Goal: Transaction & Acquisition: Purchase product/service

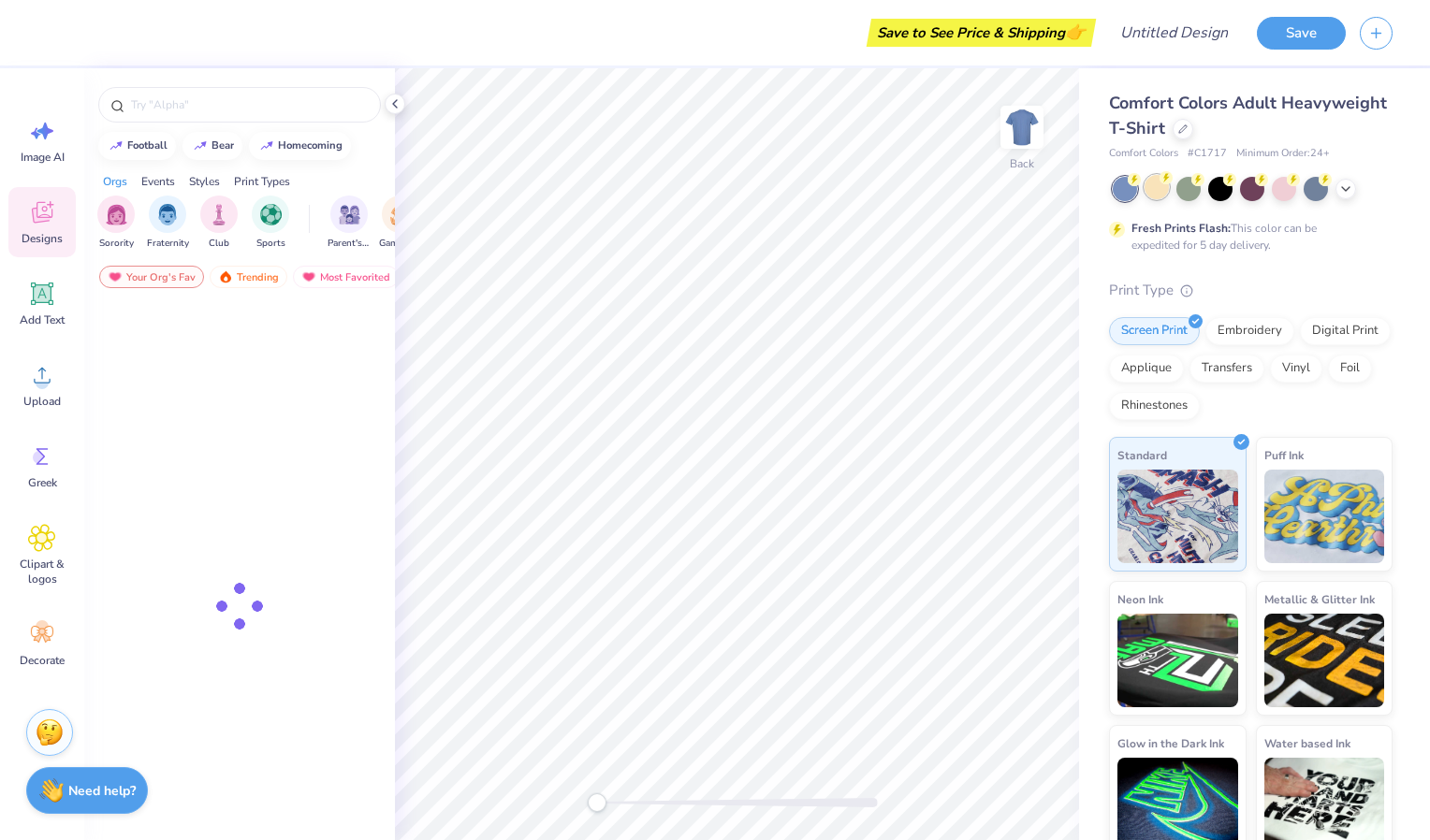
click at [1166, 182] on circle at bounding box center [1165, 177] width 13 height 13
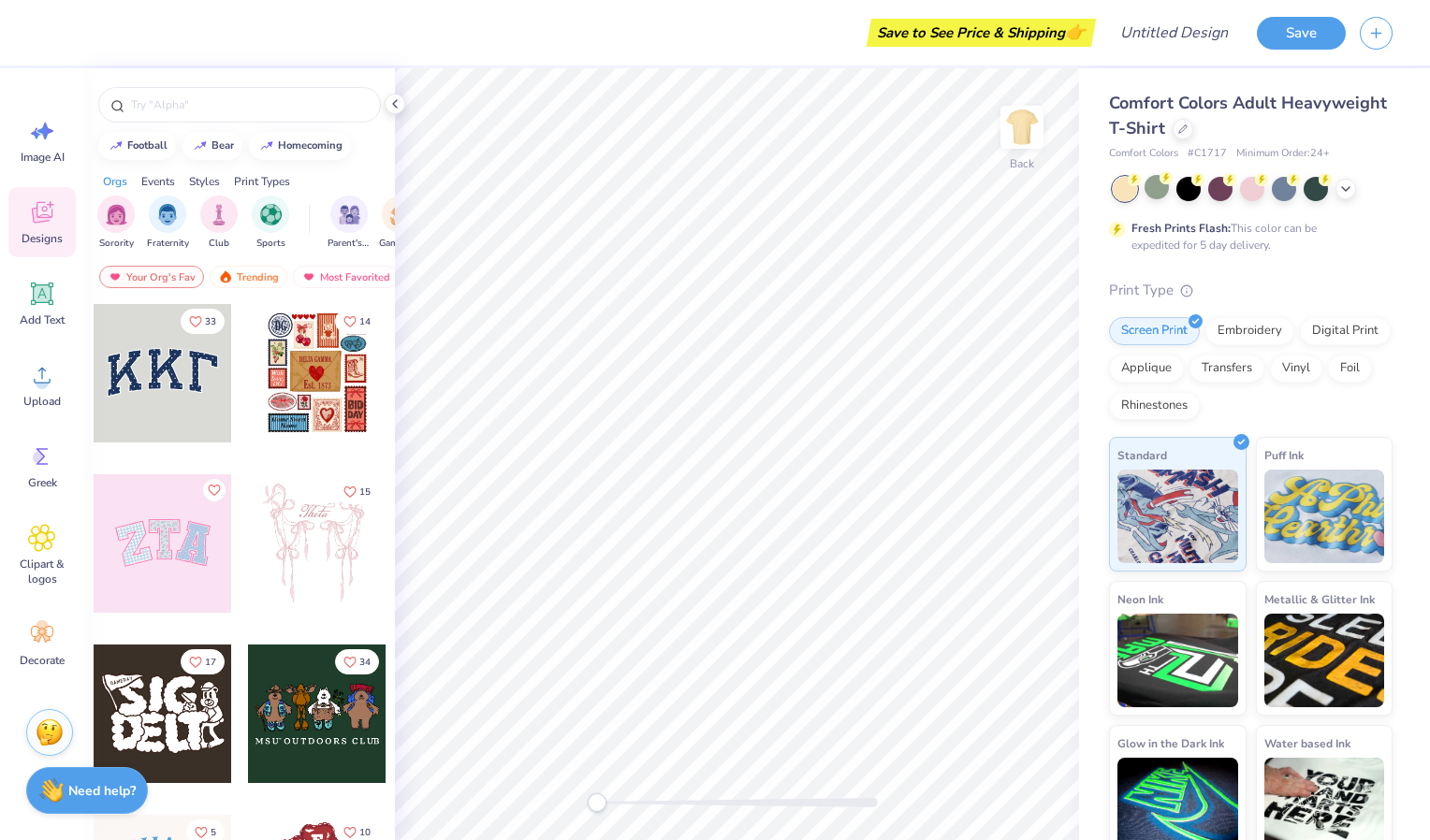
click at [1334, 191] on div at bounding box center [1253, 189] width 280 height 24
click at [1339, 189] on icon at bounding box center [1345, 187] width 15 height 15
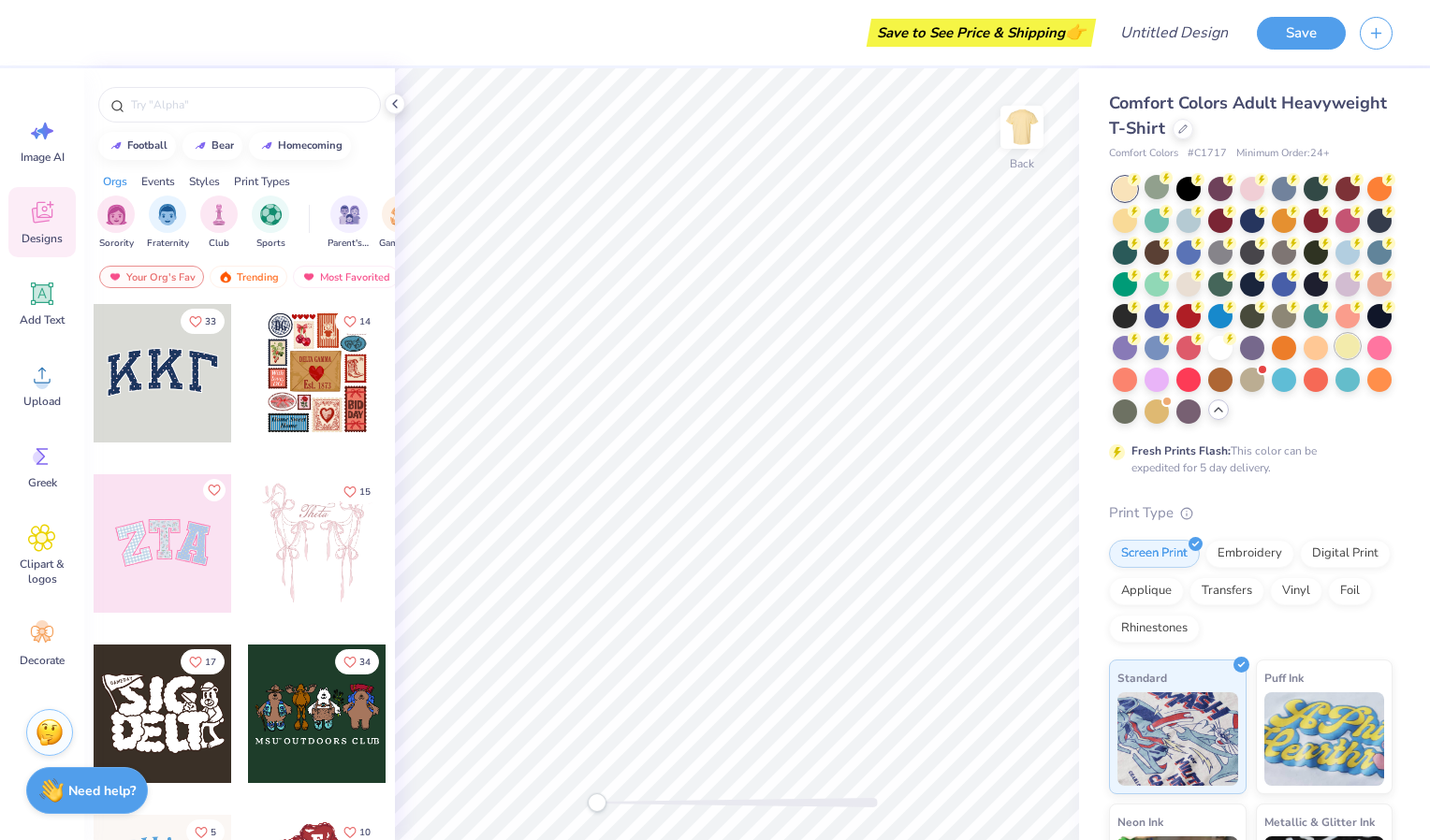
click at [1335, 358] on div at bounding box center [1347, 346] width 24 height 24
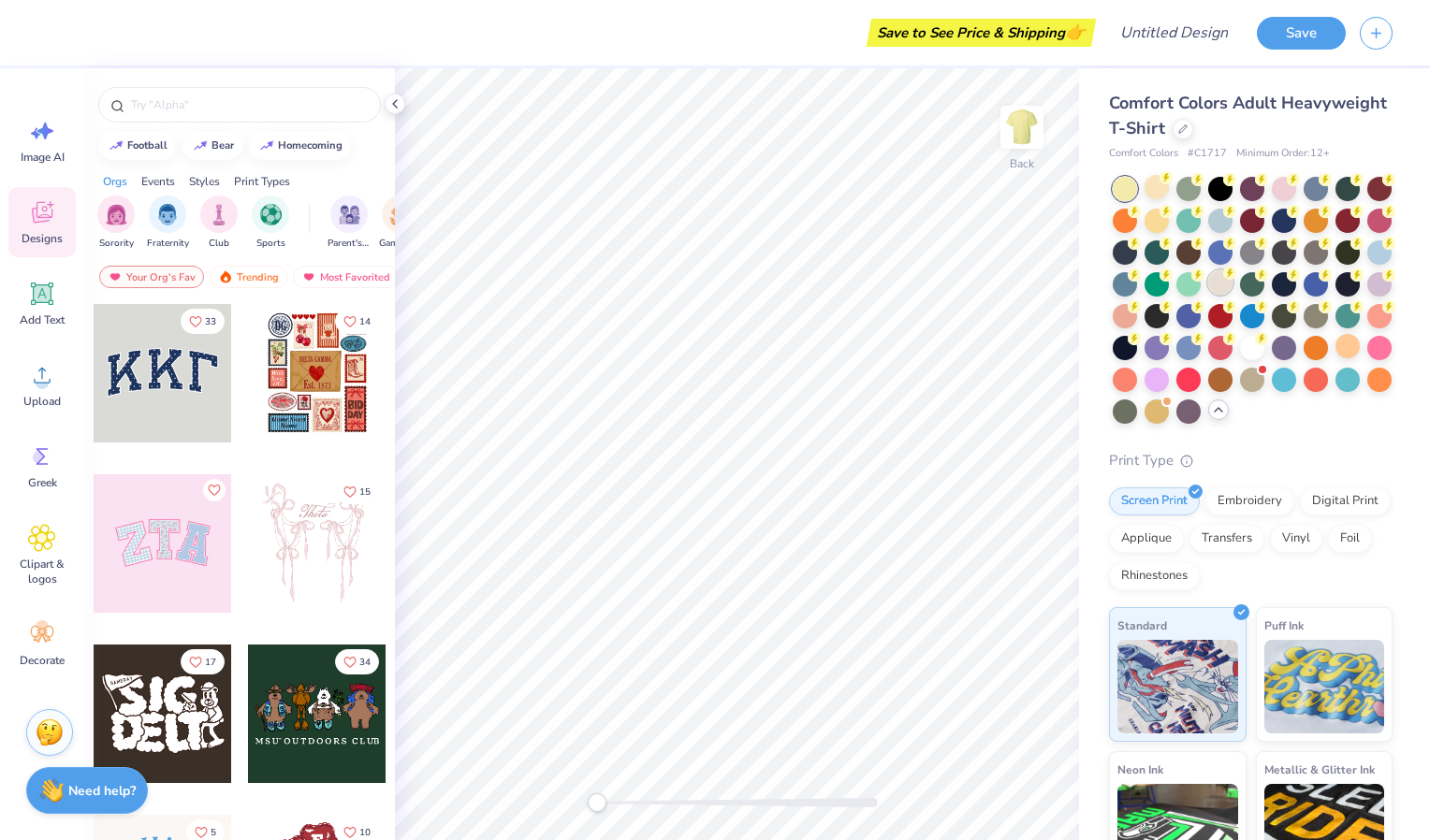
click at [1232, 278] on div at bounding box center [1220, 282] width 24 height 24
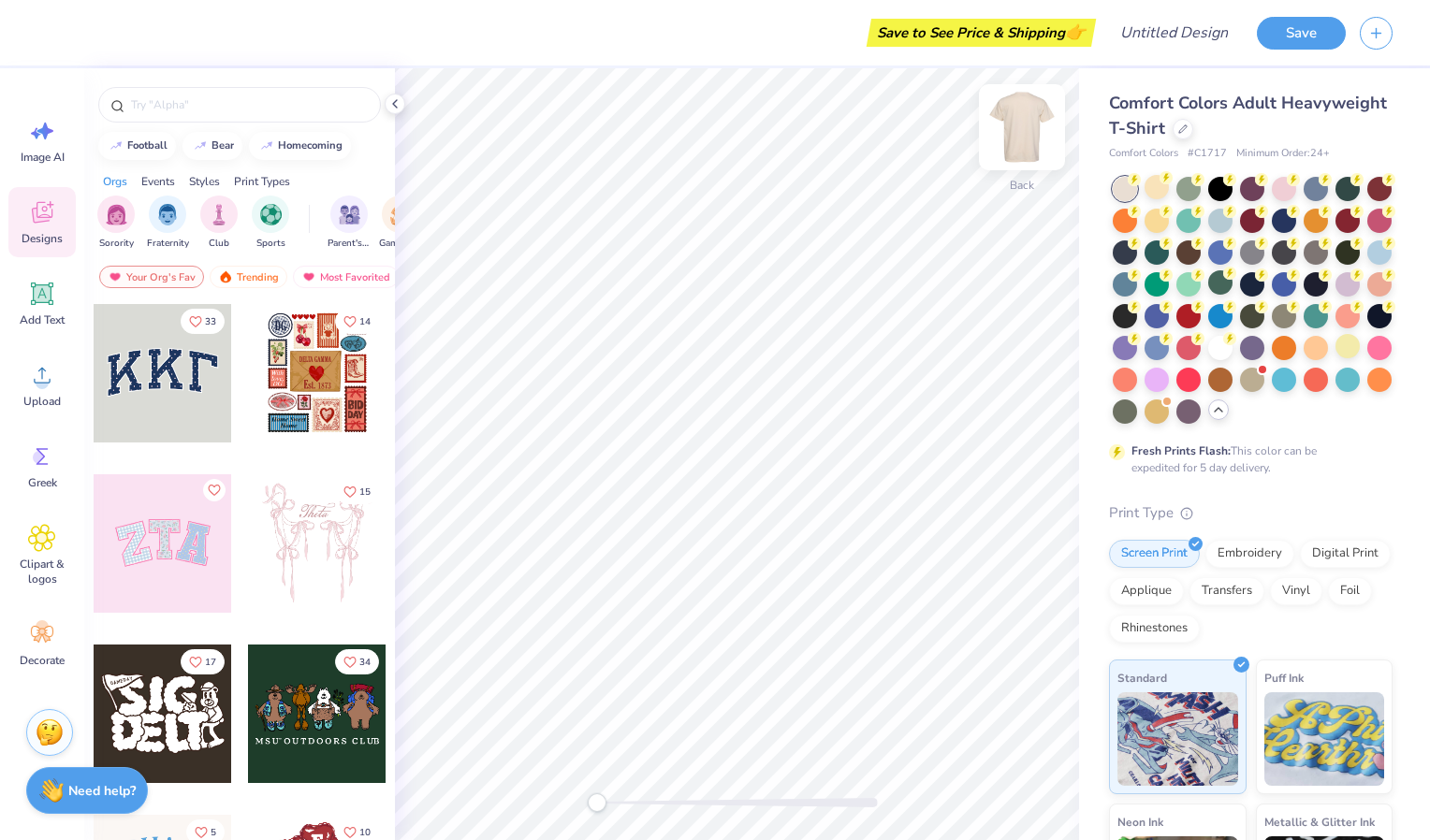
click at [1026, 119] on img at bounding box center [1021, 127] width 75 height 75
click at [22, 386] on div "Upload" at bounding box center [41, 385] width 67 height 70
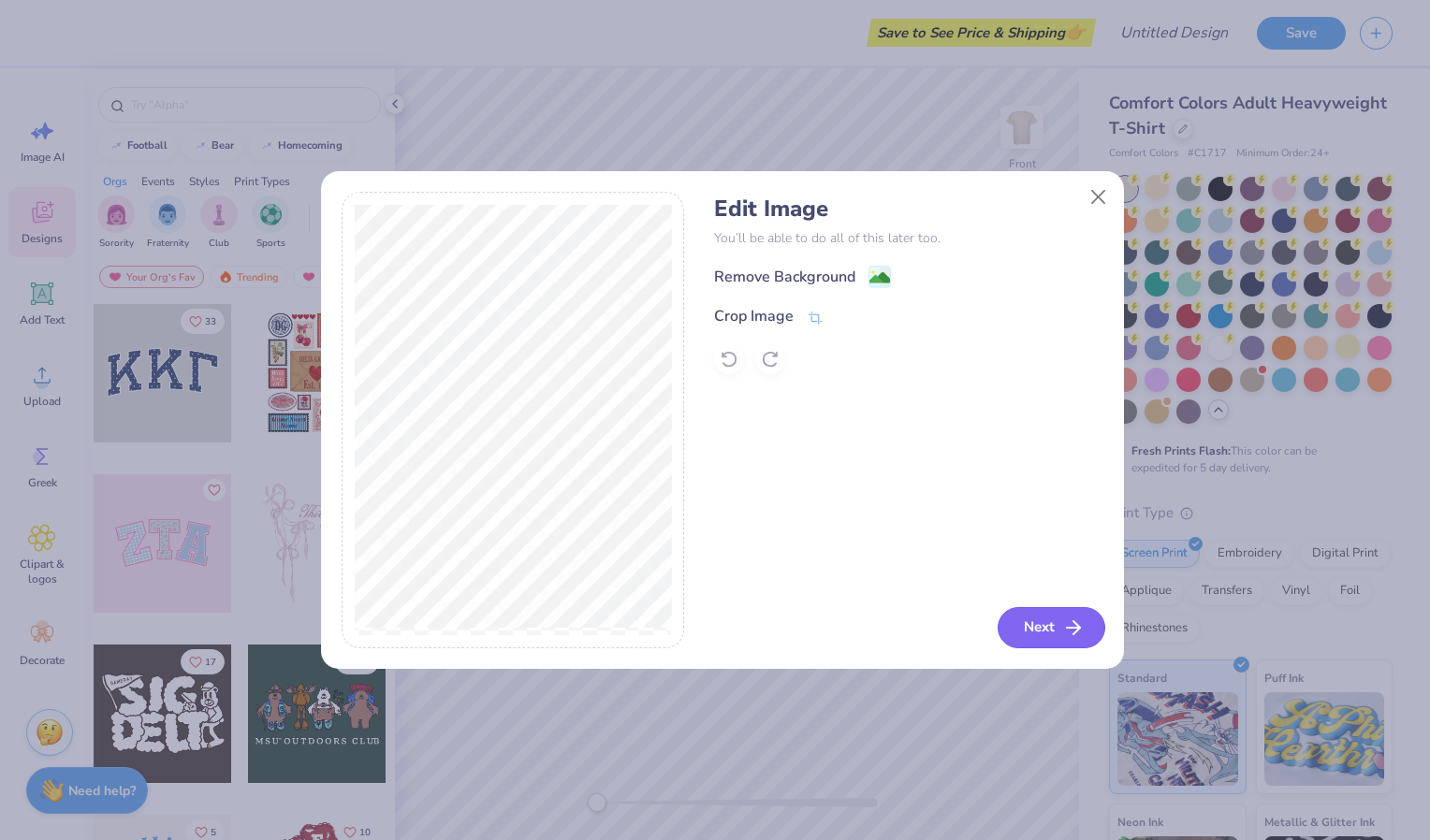
click at [1028, 613] on button "Next" at bounding box center [1052, 627] width 108 height 41
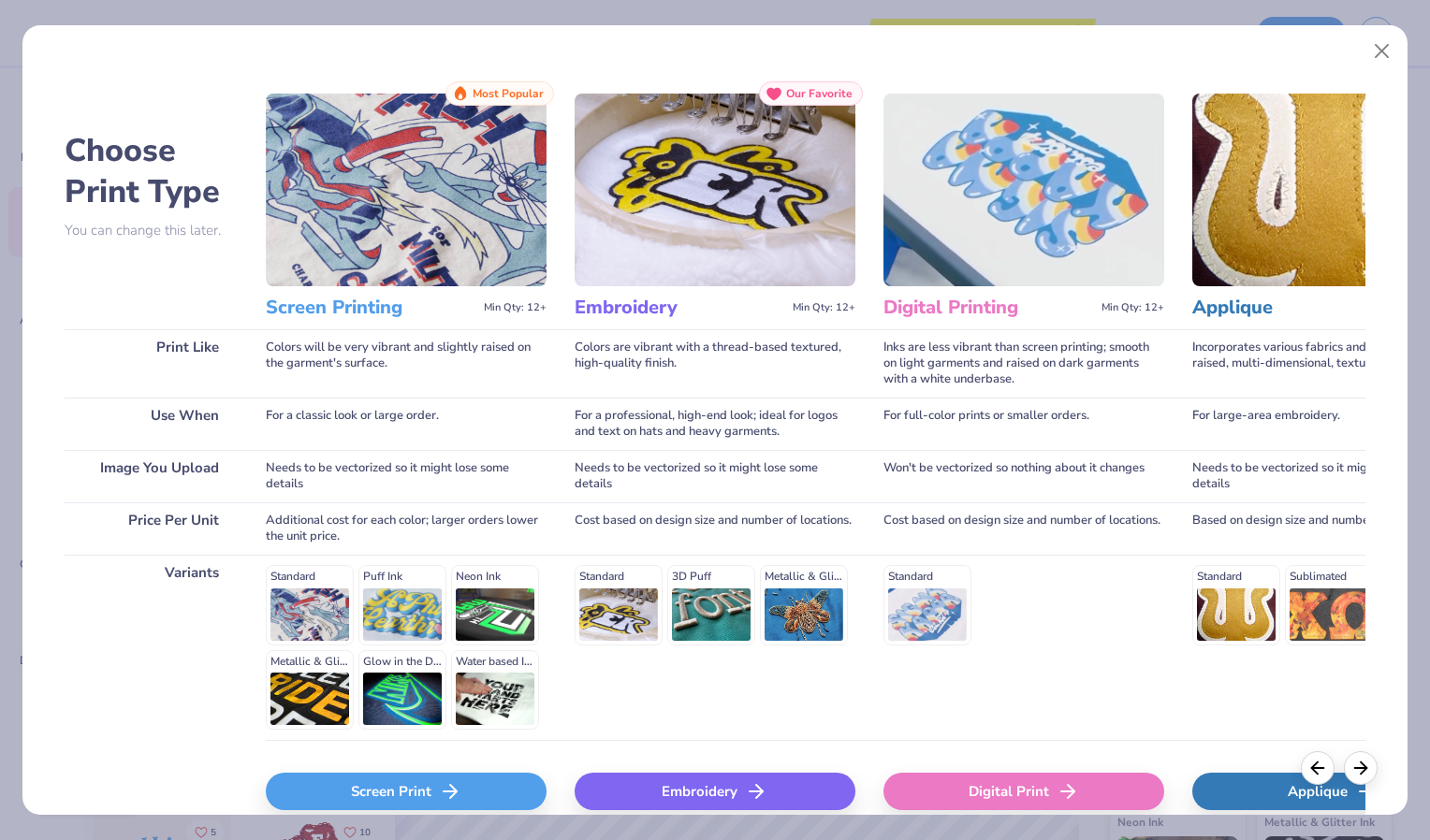
click at [393, 789] on div "Screen Print" at bounding box center [406, 791] width 281 height 37
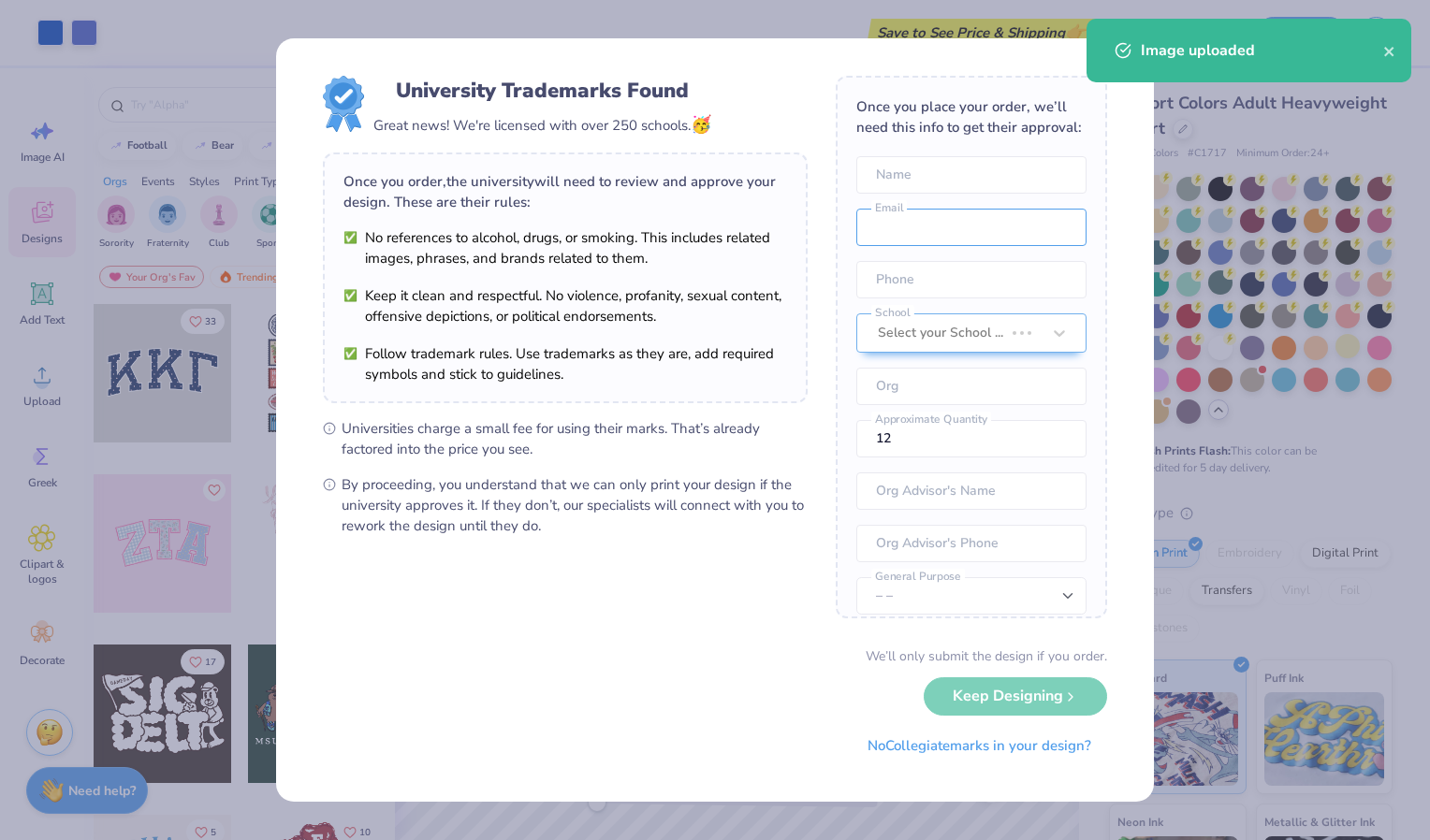
click at [896, 225] on div "Once you place your order, we’ll need this info to get their approval: Name Ema…" at bounding box center [971, 347] width 271 height 543
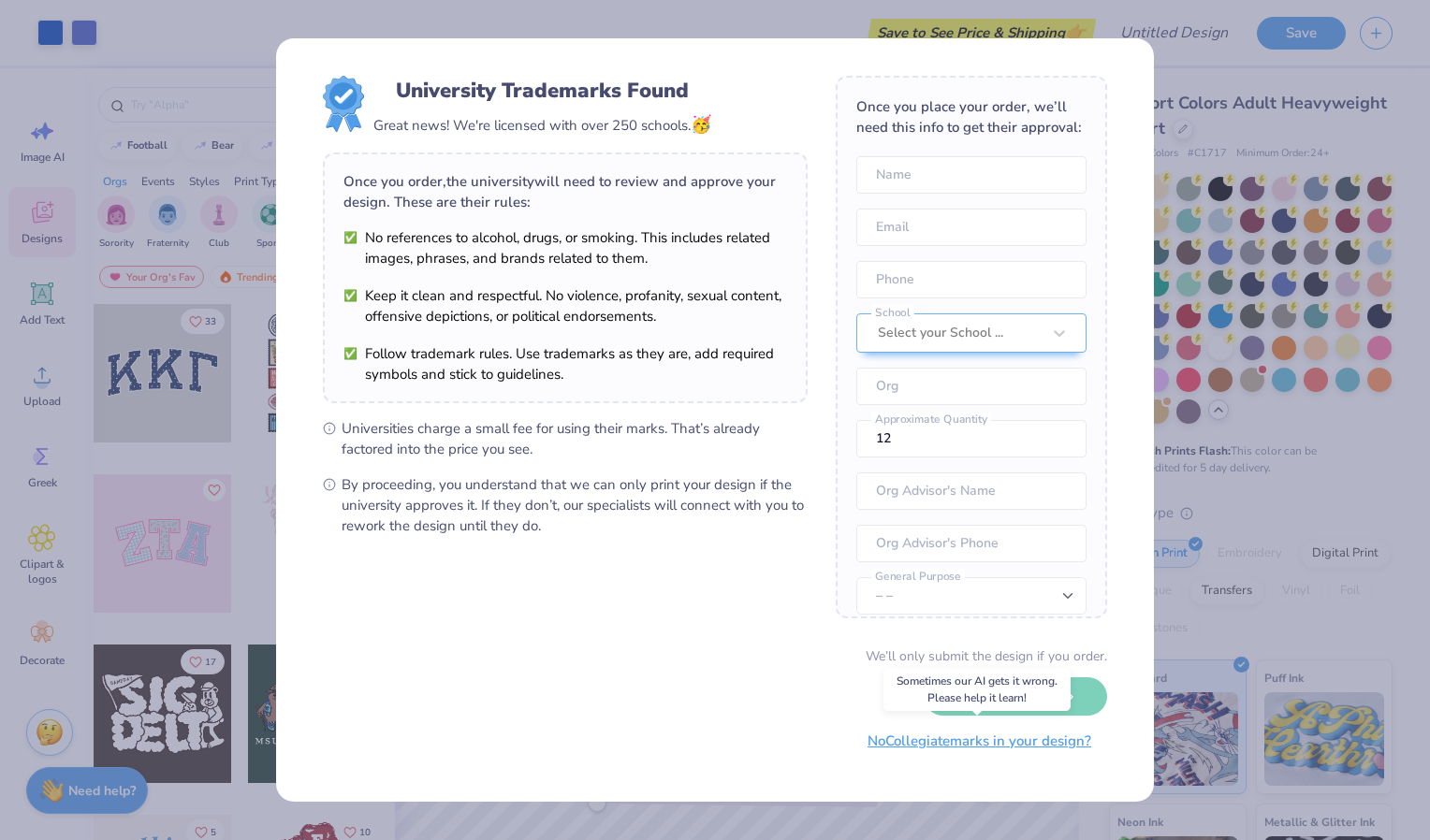
click at [943, 736] on button "No Collegiate marks in your design?" at bounding box center [979, 741] width 255 height 38
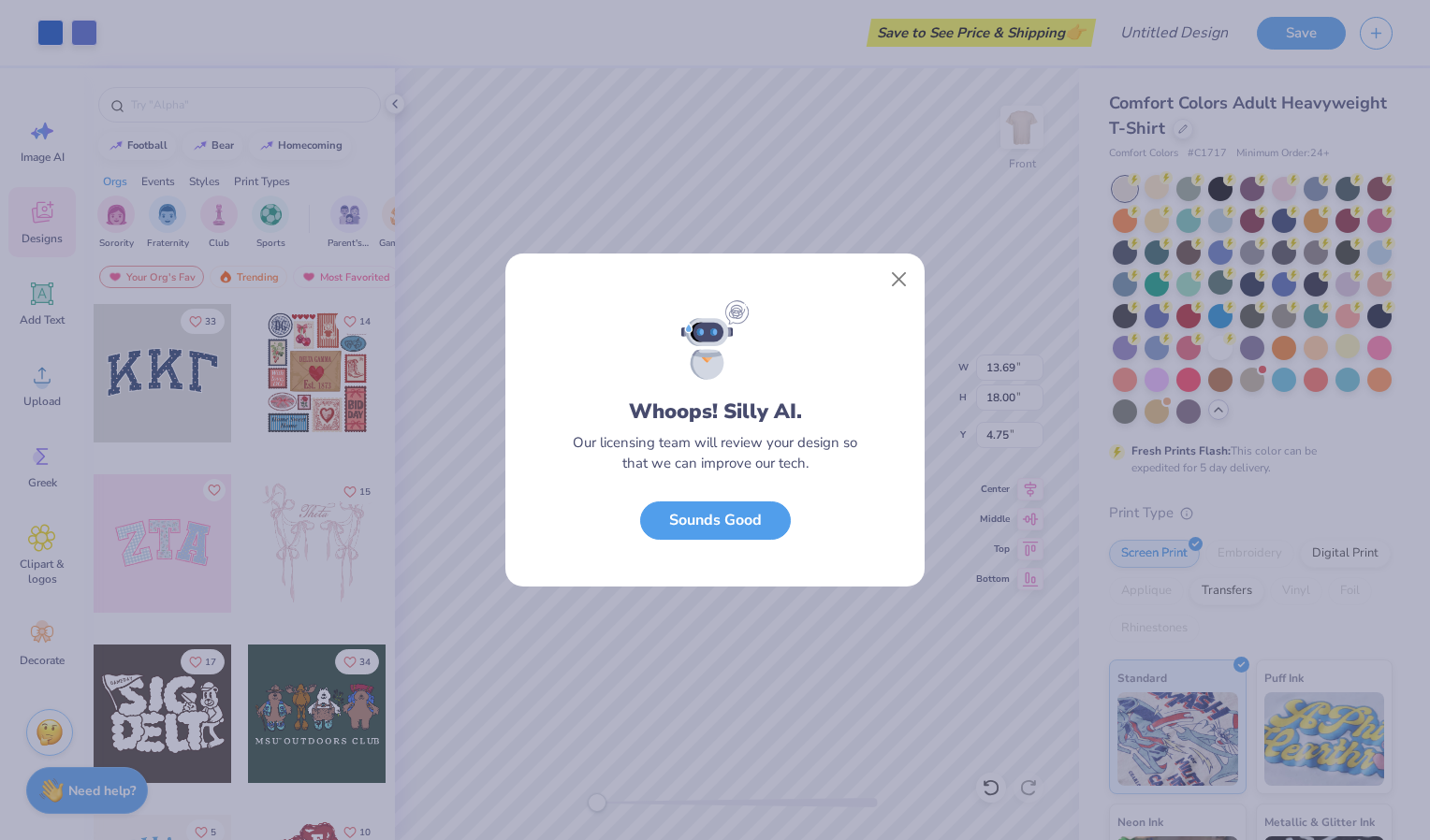
click at [911, 258] on div at bounding box center [714, 277] width 419 height 47
click at [902, 271] on button "Close" at bounding box center [900, 280] width 36 height 36
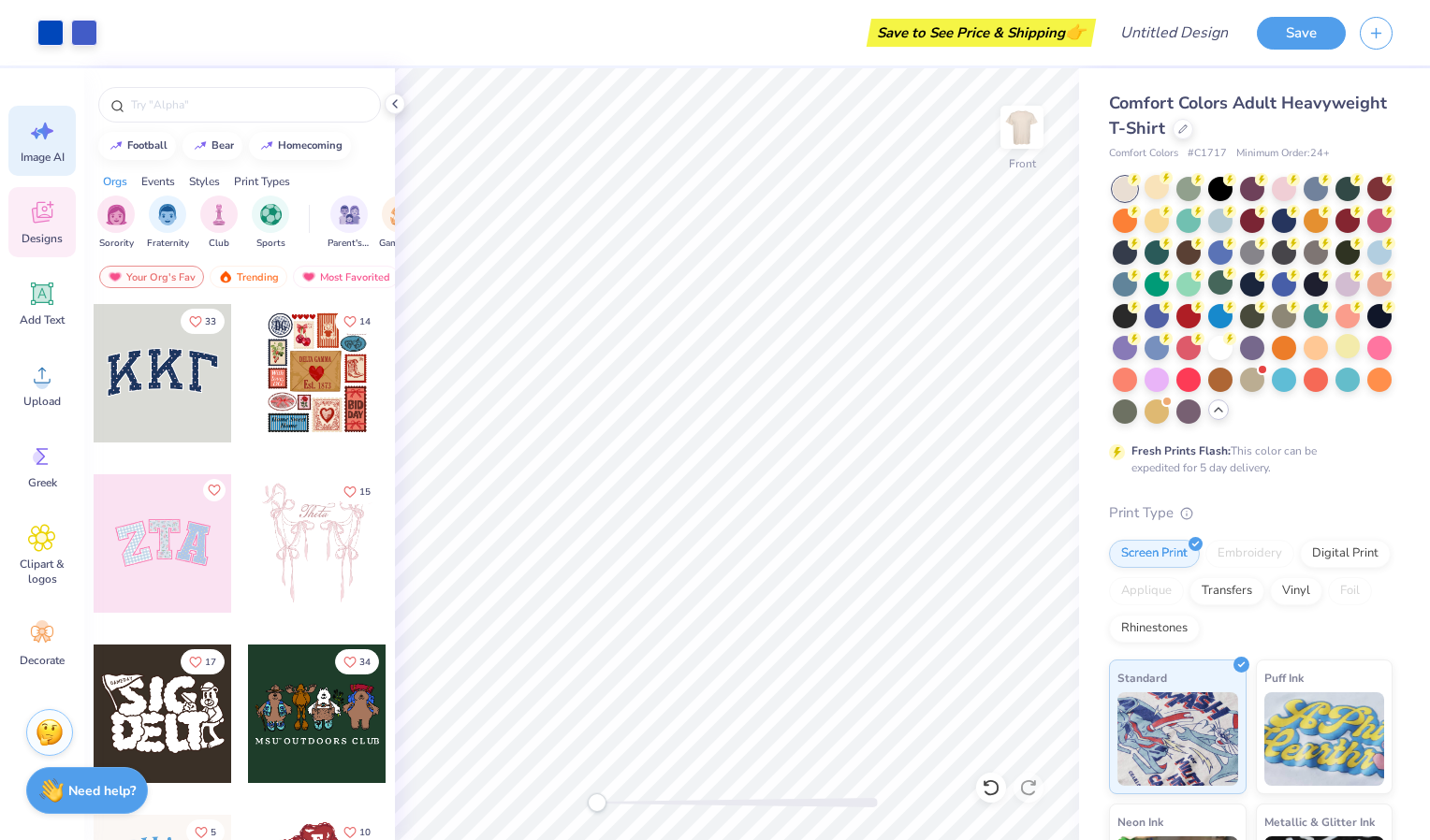
click at [37, 137] on icon at bounding box center [42, 131] width 28 height 28
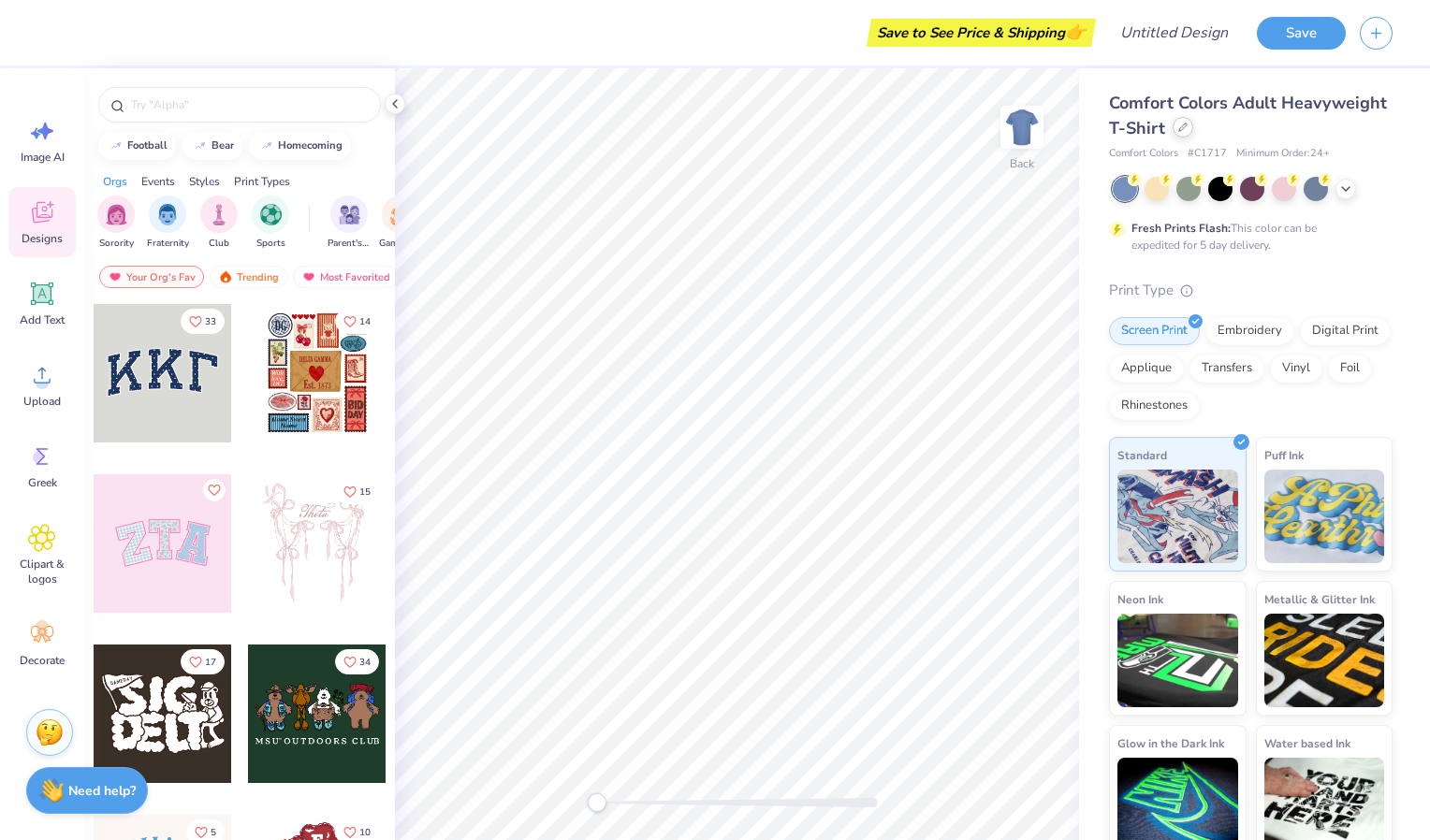
click at [1188, 132] on icon at bounding box center [1182, 127] width 9 height 9
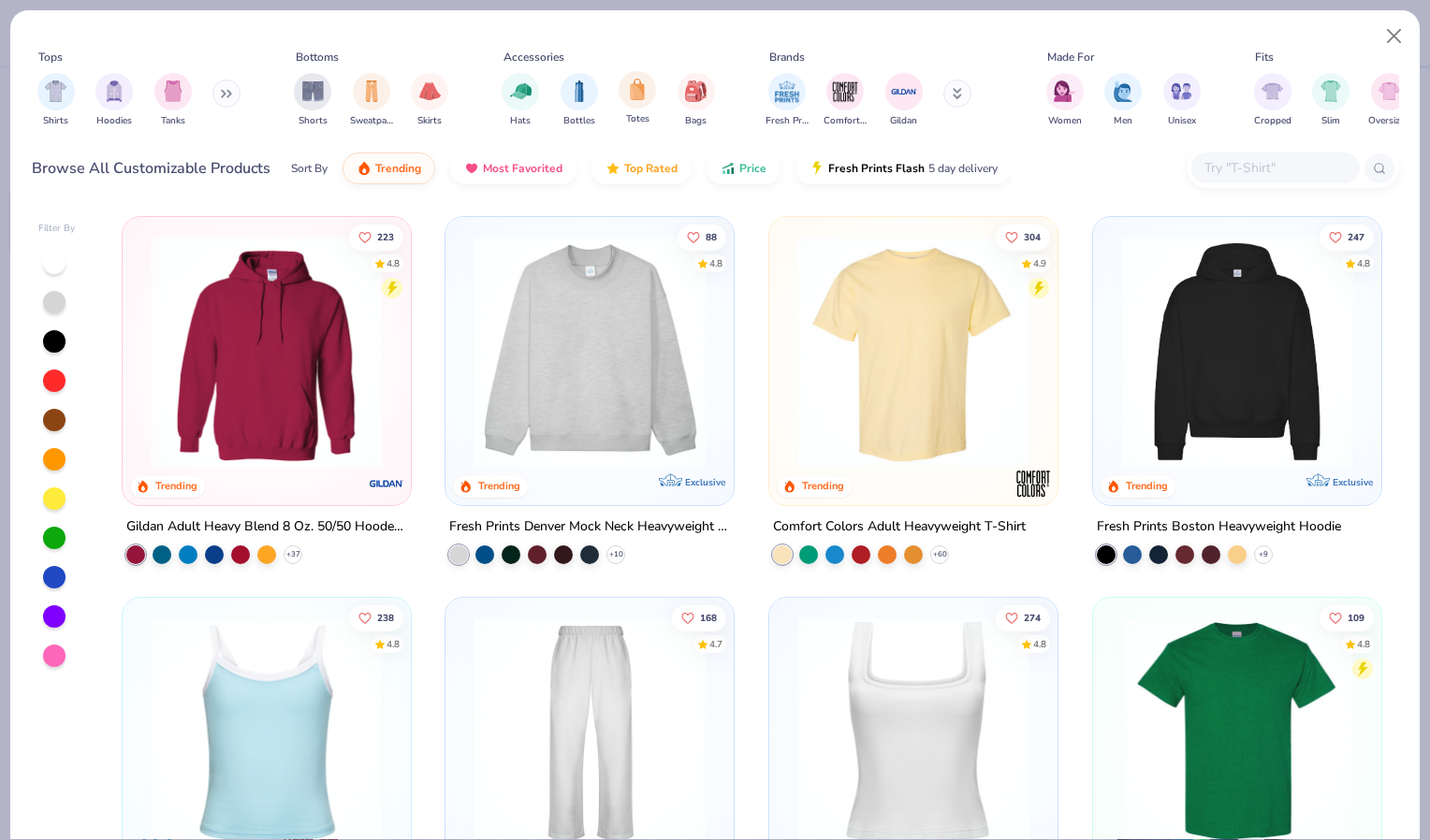
click at [646, 107] on div "filter for Totes" at bounding box center [637, 89] width 37 height 37
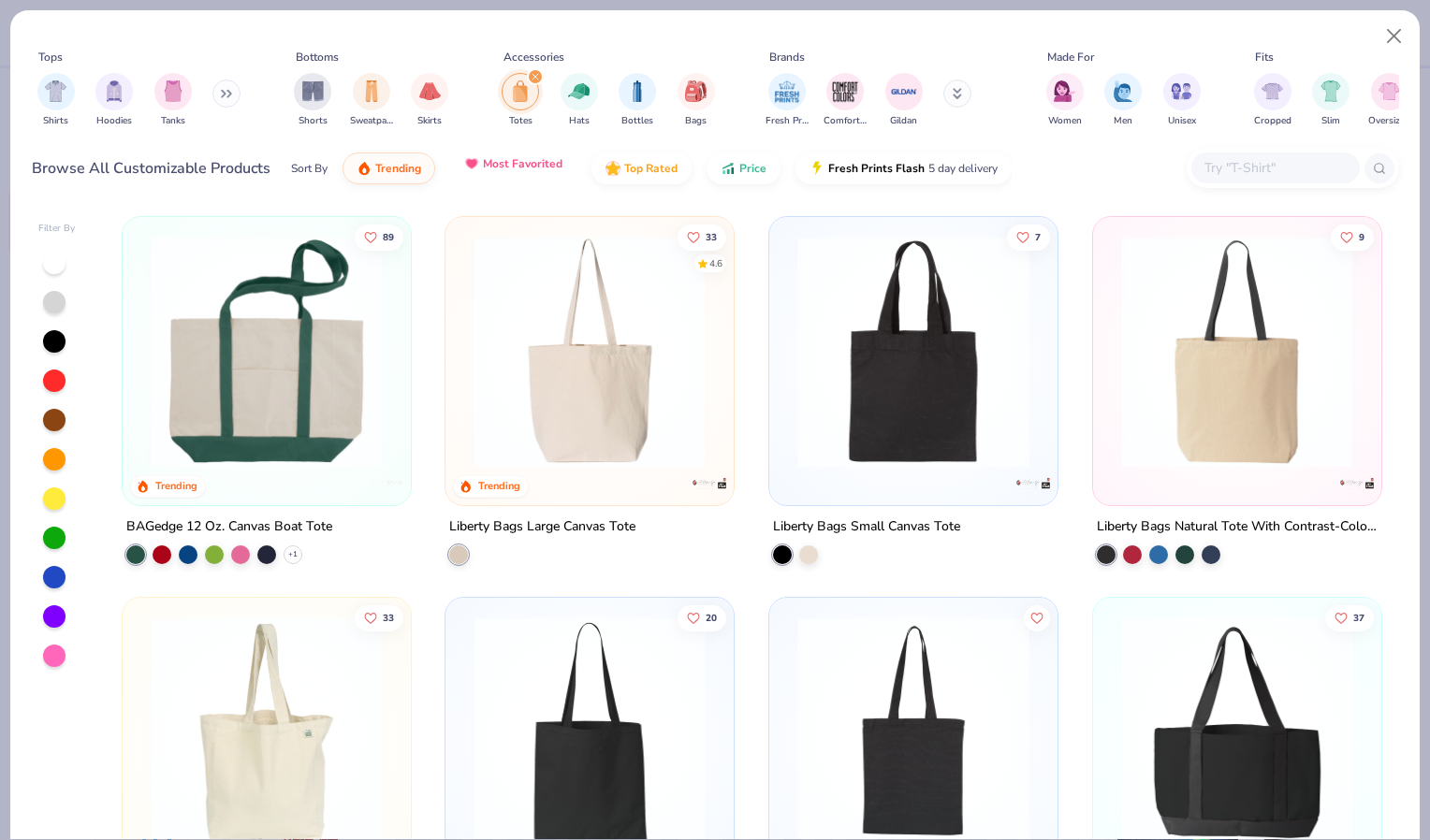
click at [509, 174] on button "Most Favorited" at bounding box center [513, 164] width 126 height 32
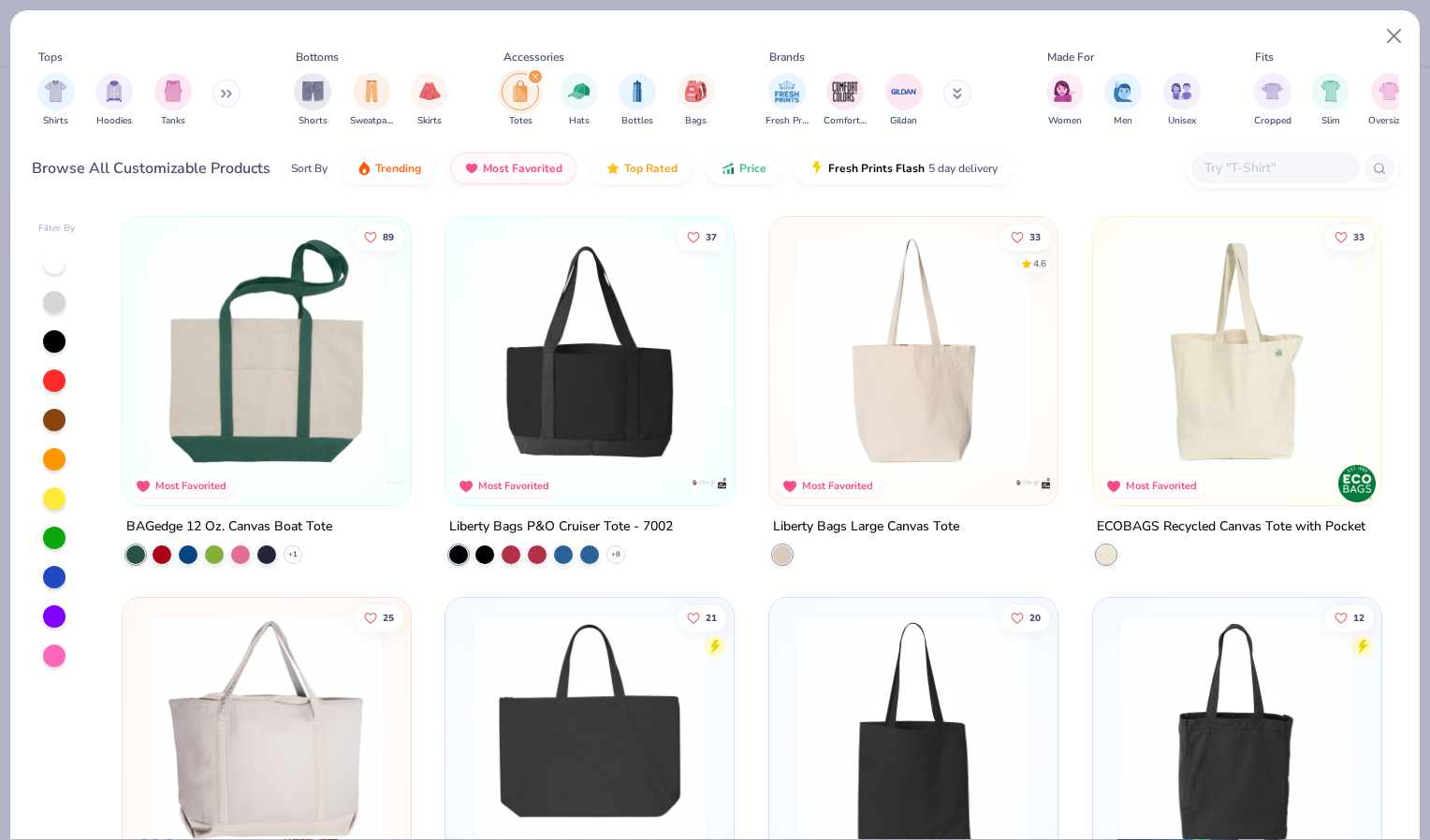
click at [919, 380] on img at bounding box center [913, 352] width 251 height 232
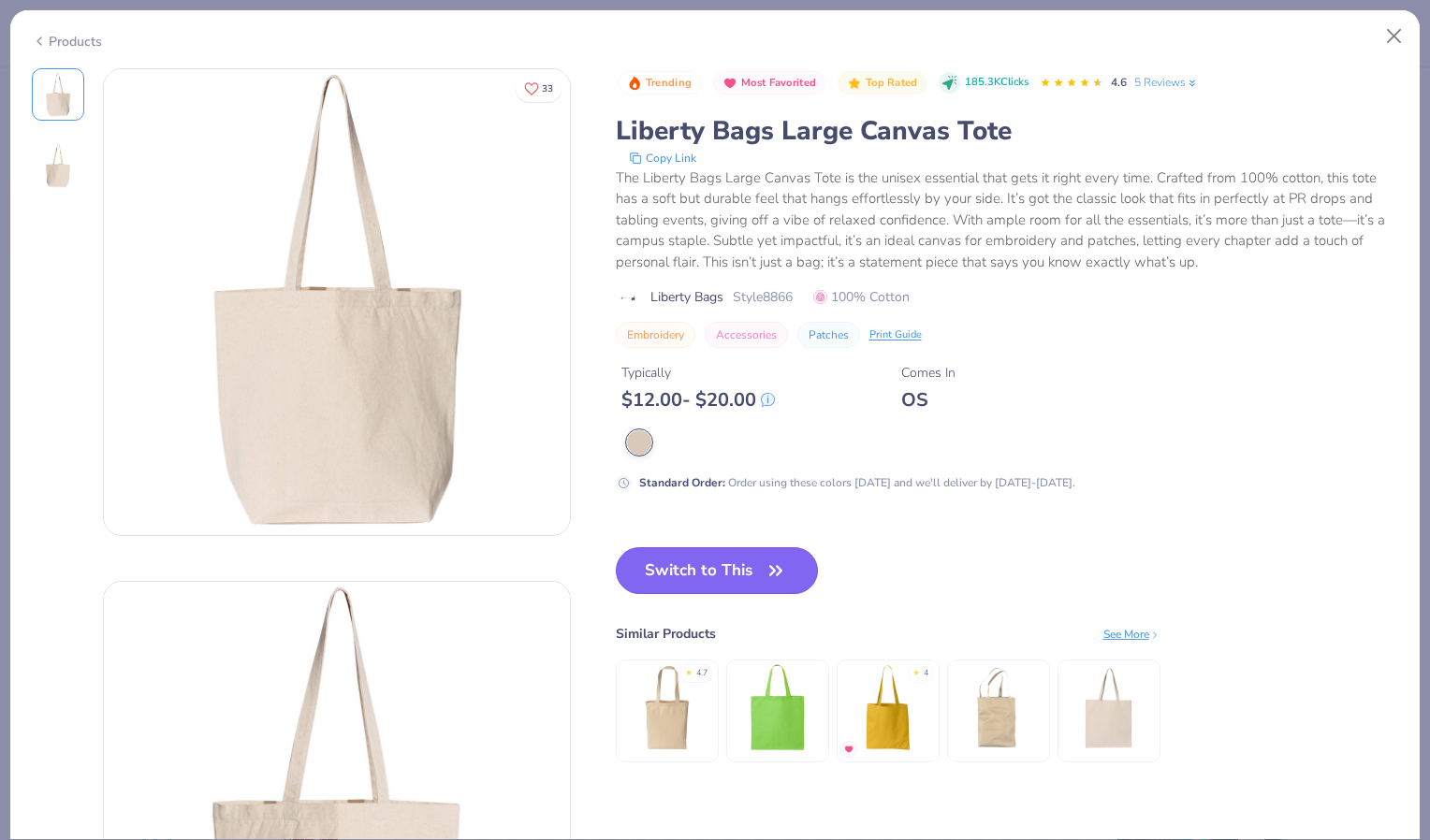
click at [726, 556] on button "Switch to This" at bounding box center [717, 570] width 203 height 47
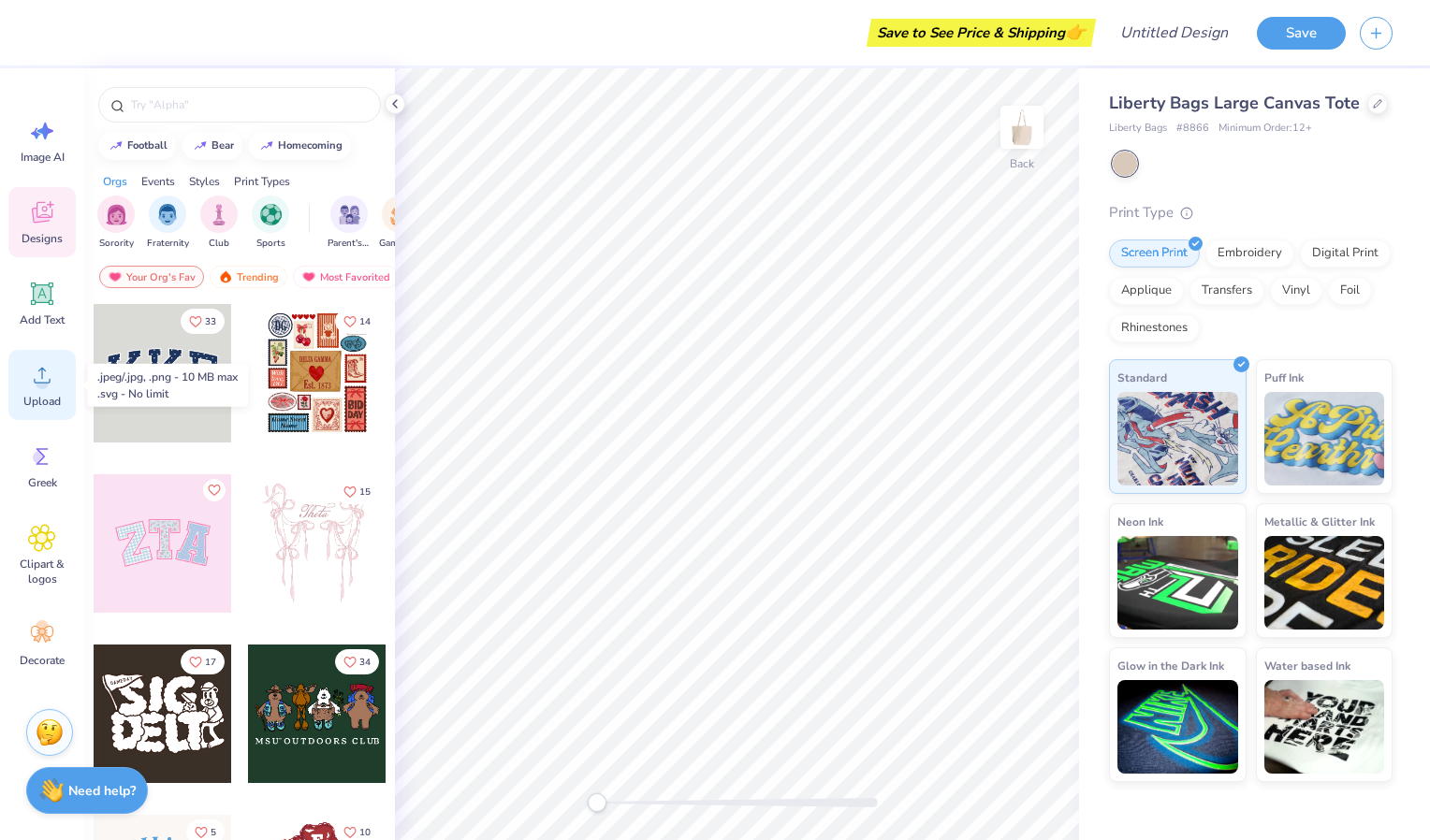
click at [26, 392] on div "Upload" at bounding box center [41, 385] width 67 height 70
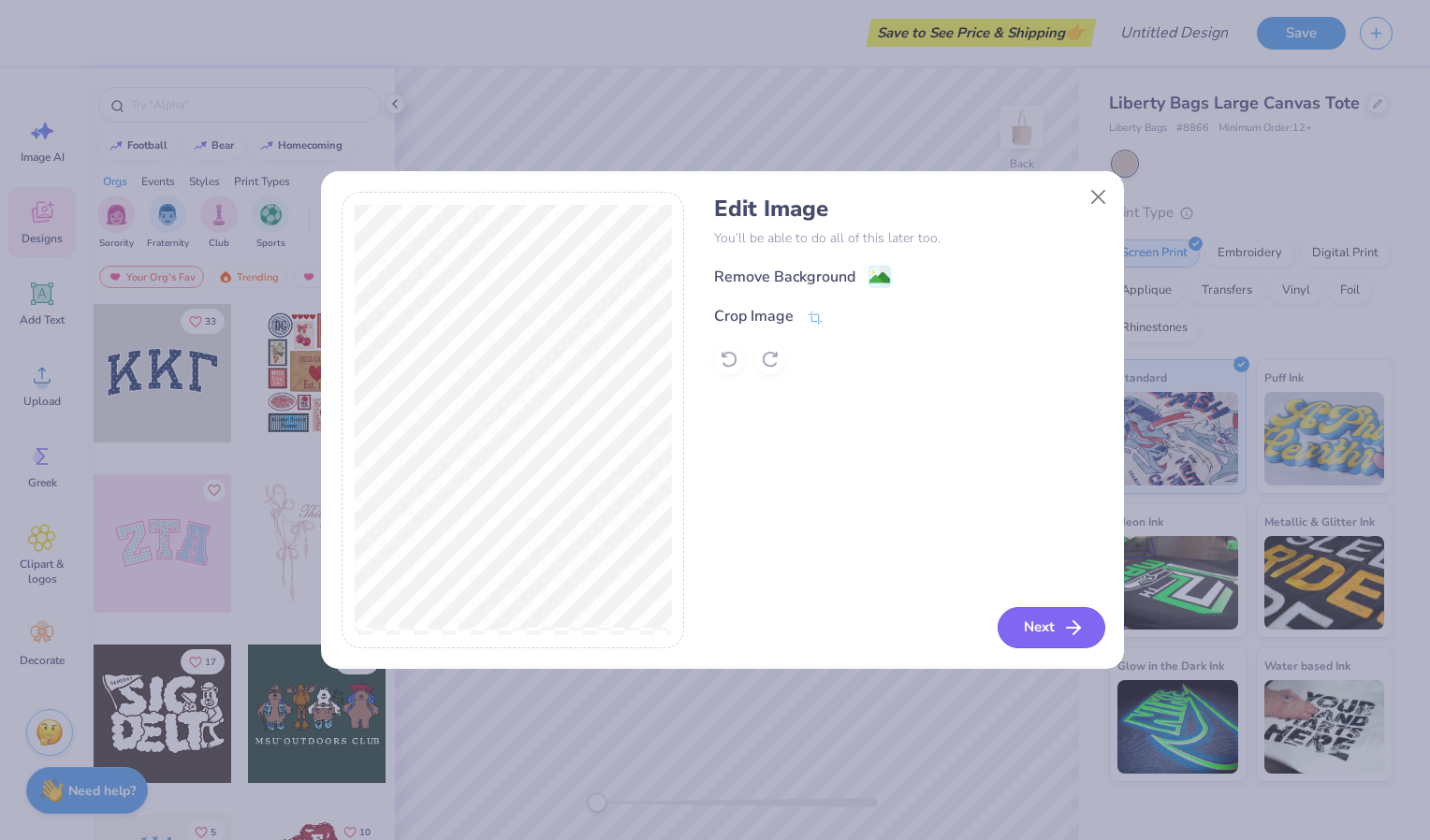
click at [1057, 634] on button "Next" at bounding box center [1052, 627] width 108 height 41
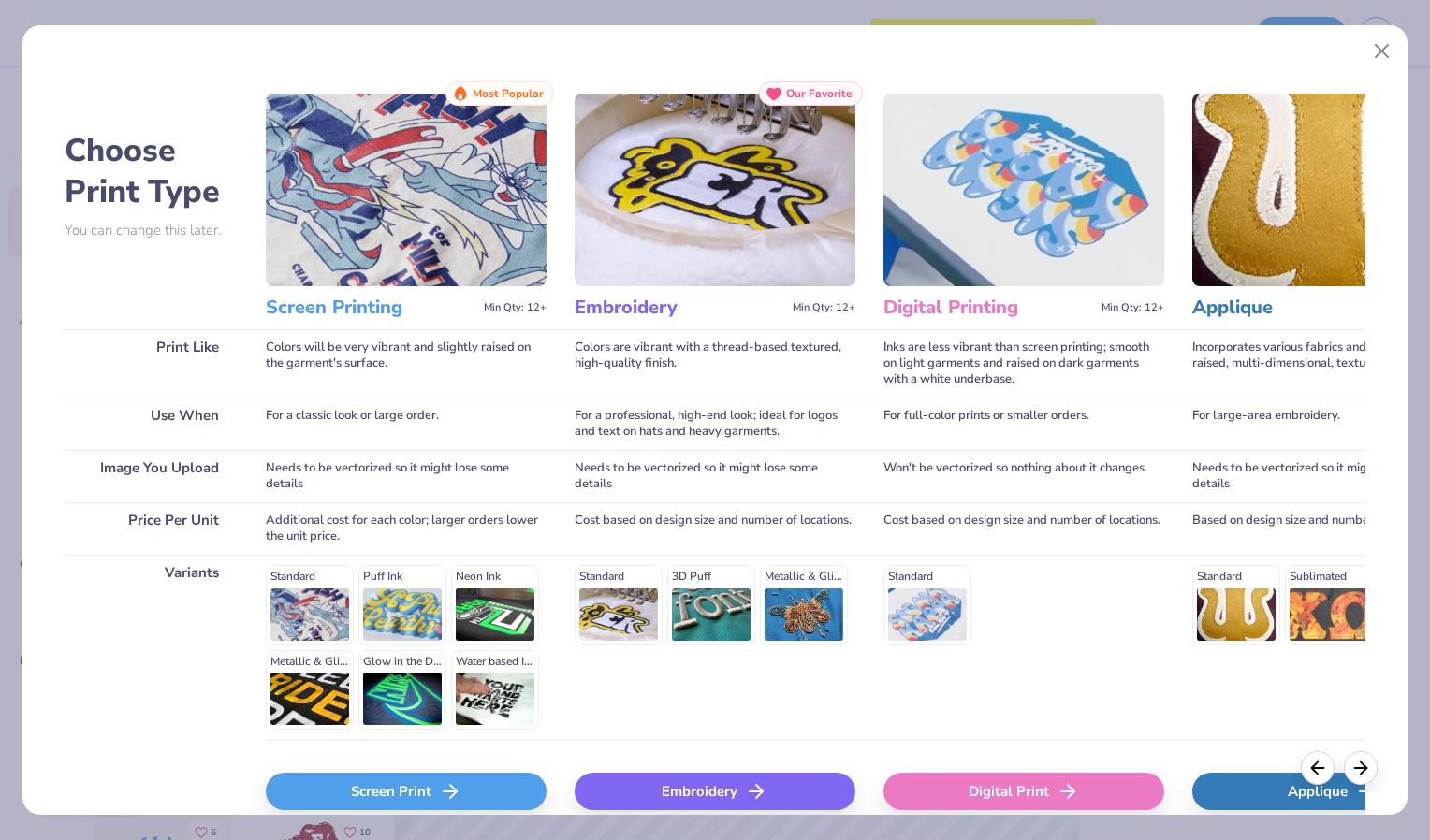
click at [611, 794] on div "Embroidery" at bounding box center [715, 791] width 281 height 37
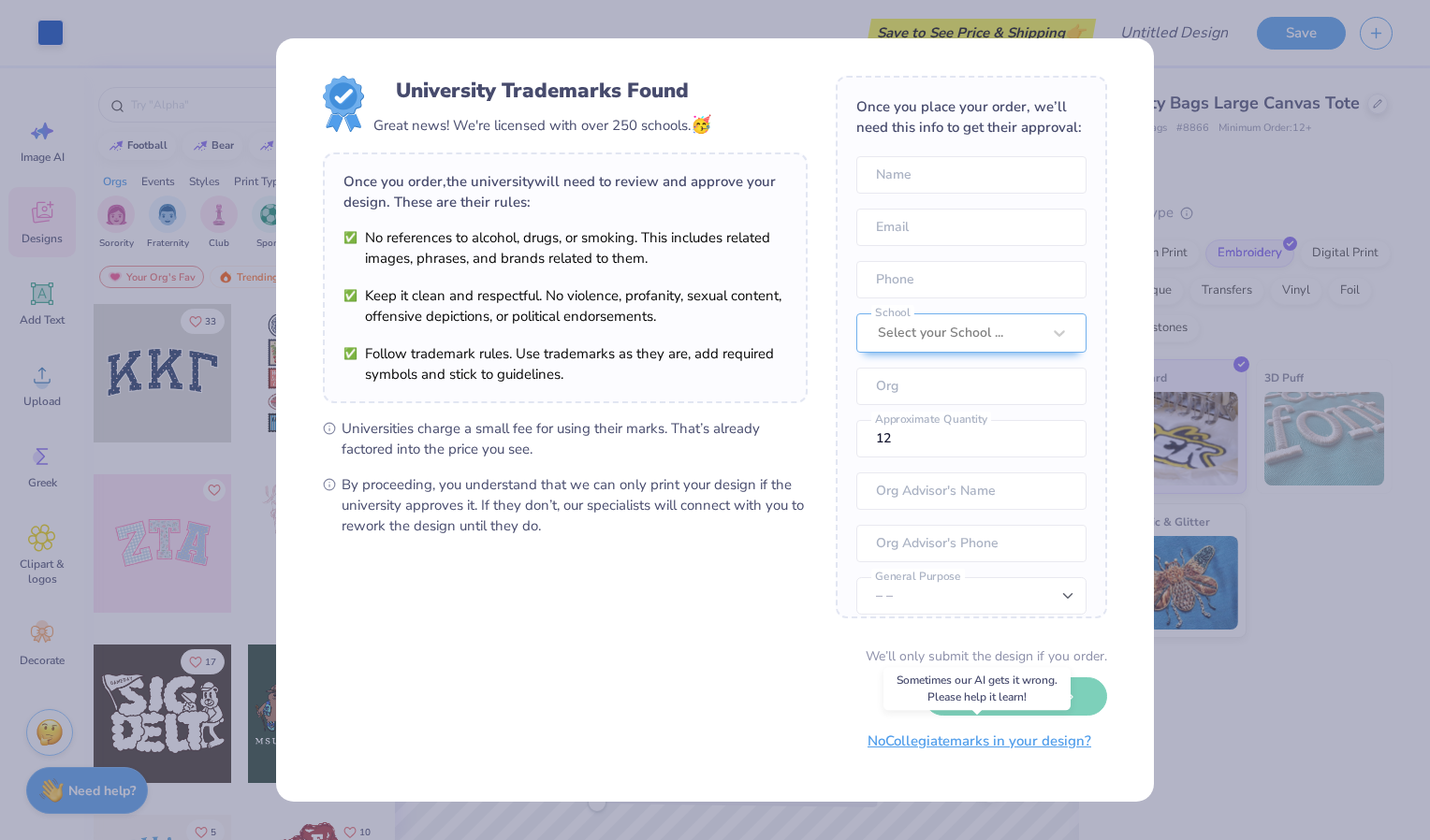
click at [1029, 743] on button "No Collegiate marks in your design?" at bounding box center [979, 741] width 255 height 38
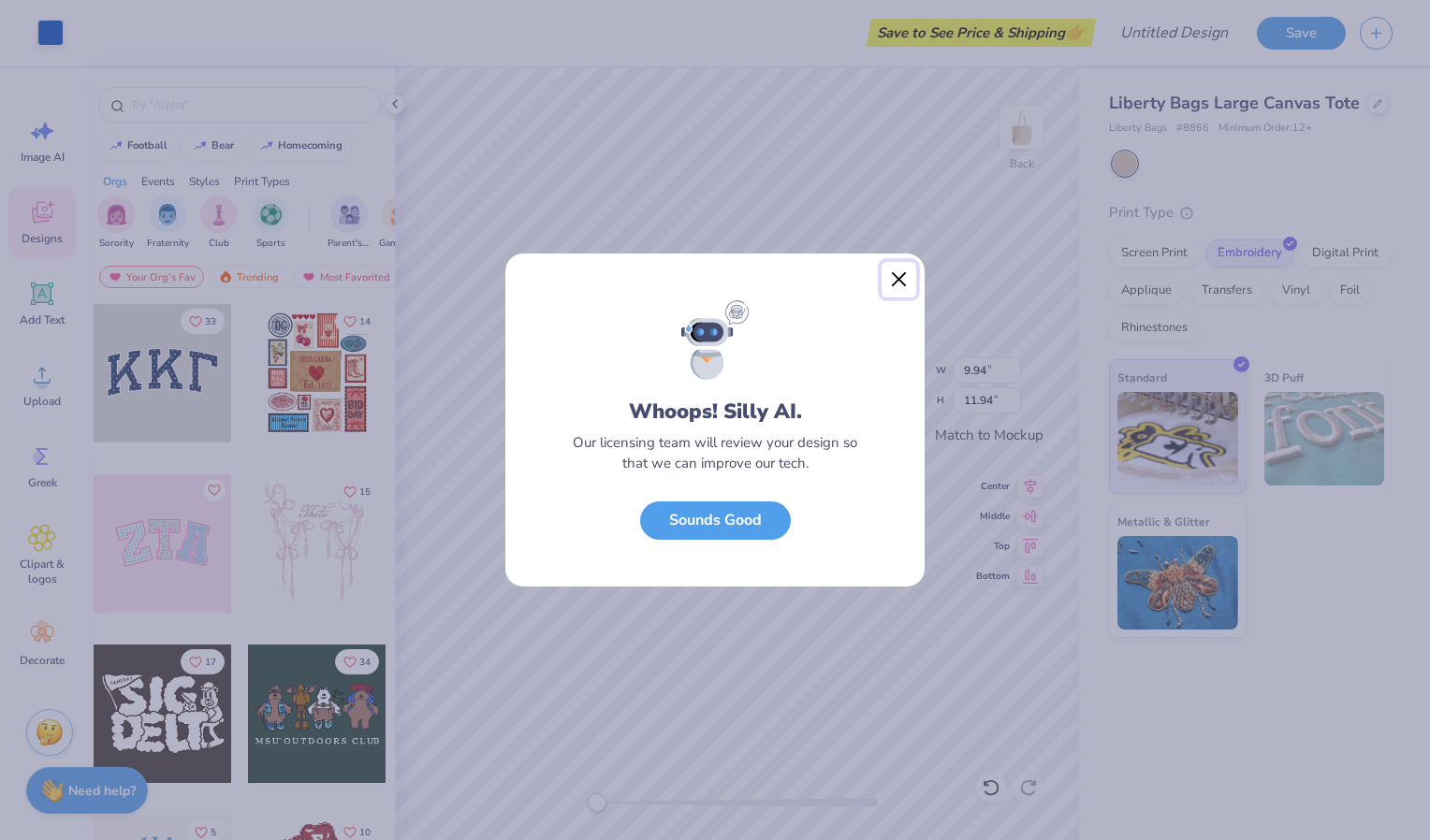
click at [897, 277] on button "Close" at bounding box center [900, 280] width 36 height 36
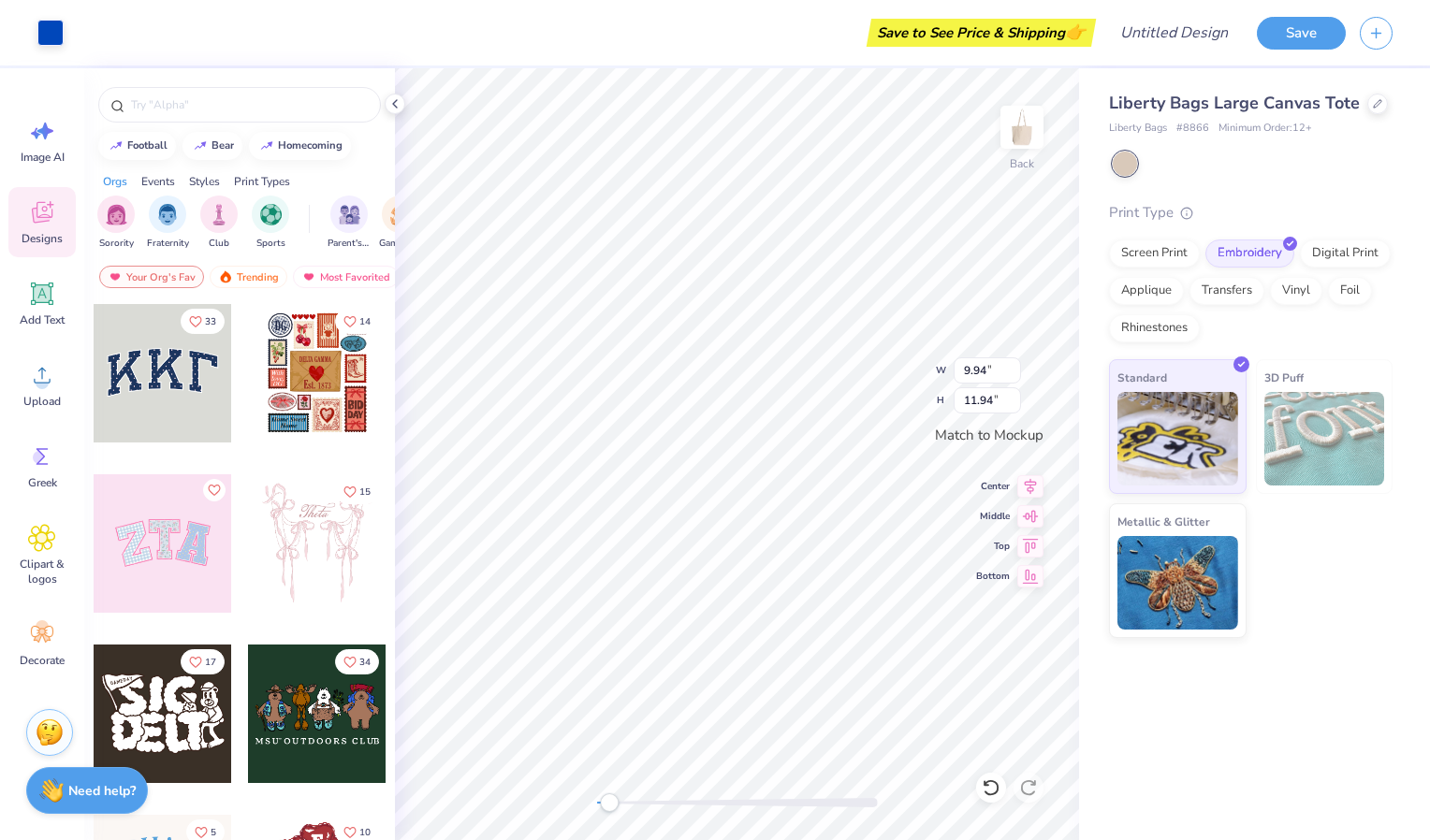
click at [1189, 692] on div "Liberty Bags Large Canvas Tote Liberty Bags # 8866 Minimum Order: 12 + Print Ty…" at bounding box center [1254, 454] width 351 height 772
